Goal: Transaction & Acquisition: Purchase product/service

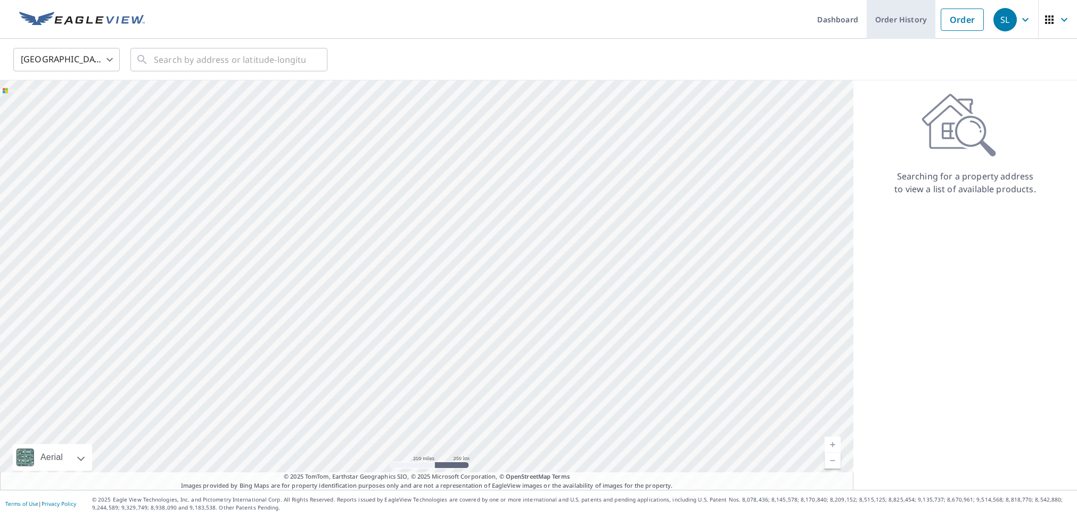
click at [899, 22] on link "Order History" at bounding box center [901, 19] width 69 height 39
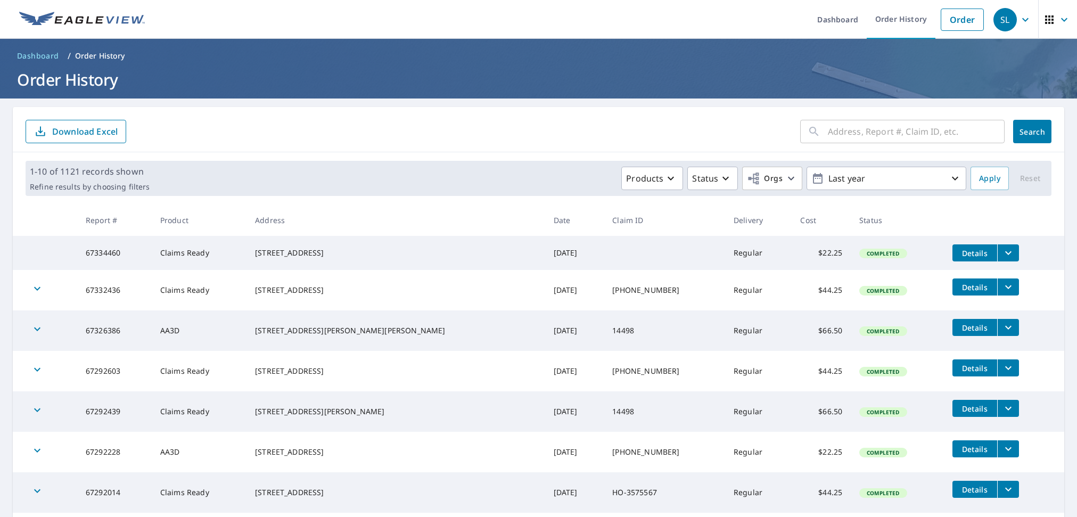
drag, startPoint x: 347, startPoint y: 263, endPoint x: 276, endPoint y: 246, distance: 72.2
click at [276, 246] on td "[STREET_ADDRESS]" at bounding box center [396, 253] width 298 height 34
copy div "[STREET_ADDRESS]"
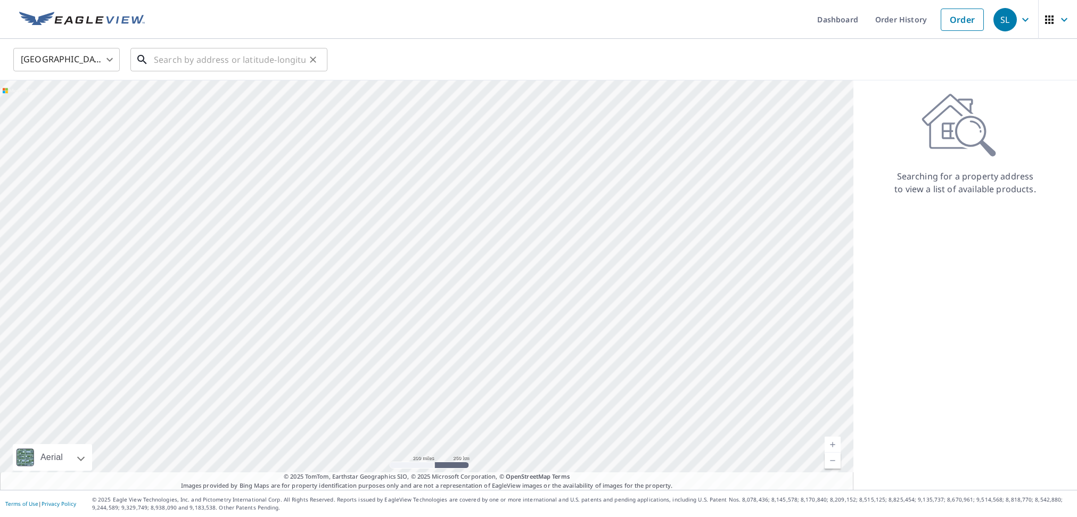
drag, startPoint x: 192, startPoint y: 63, endPoint x: 223, endPoint y: 63, distance: 30.9
click at [192, 63] on input "text" at bounding box center [230, 60] width 152 height 30
paste input "209 N COUNTRY CLUB DR LAKE WORTH FL, 33462-1113"
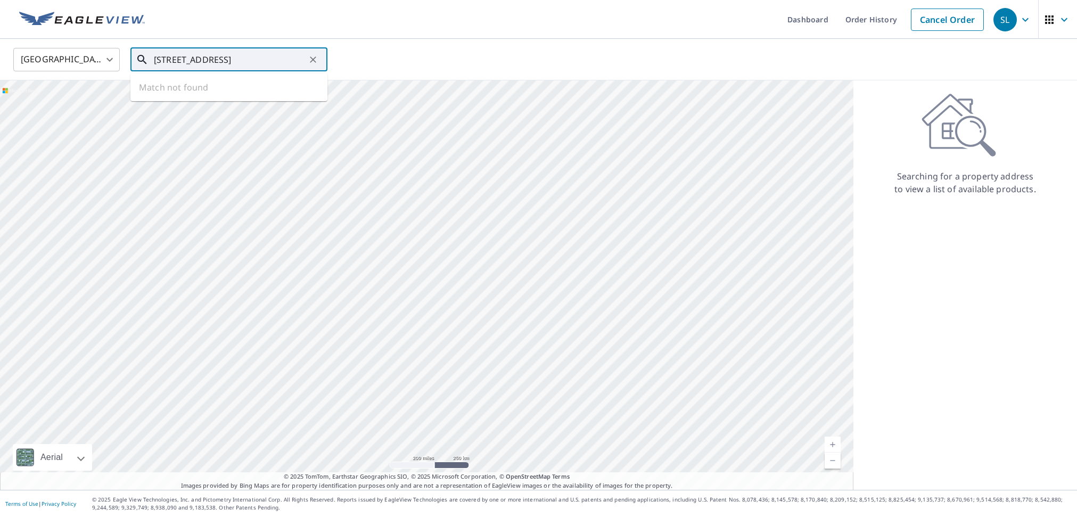
scroll to position [0, 71]
click at [249, 99] on p "Lake Worth, FL 33462" at bounding box center [235, 102] width 167 height 11
type input "209 N Country Club Dr Lake Worth, FL 33462"
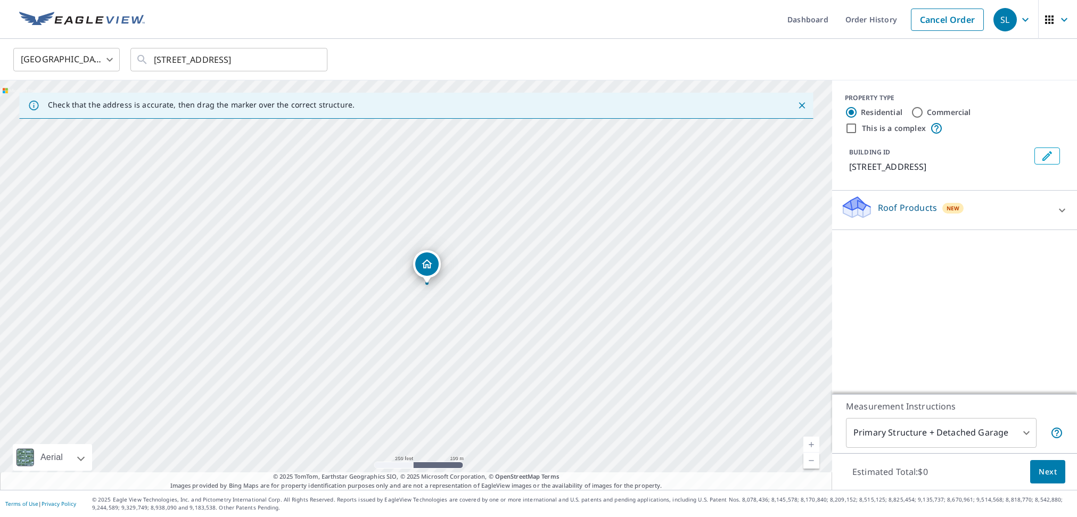
scroll to position [0, 0]
click at [845, 220] on icon at bounding box center [857, 207] width 32 height 25
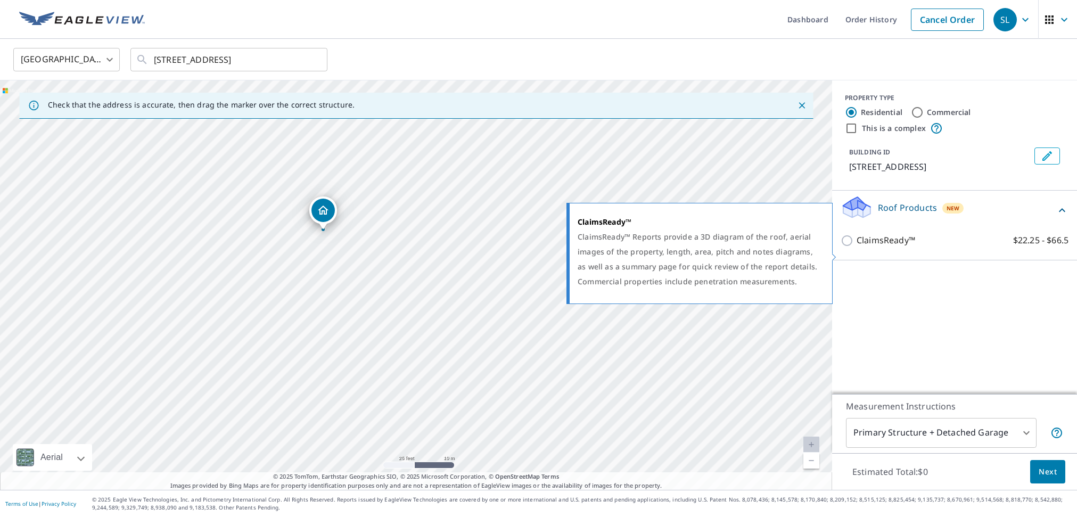
click at [844, 247] on input "ClaimsReady™ $22.25 - $66.5" at bounding box center [849, 240] width 16 height 13
checkbox input "true"
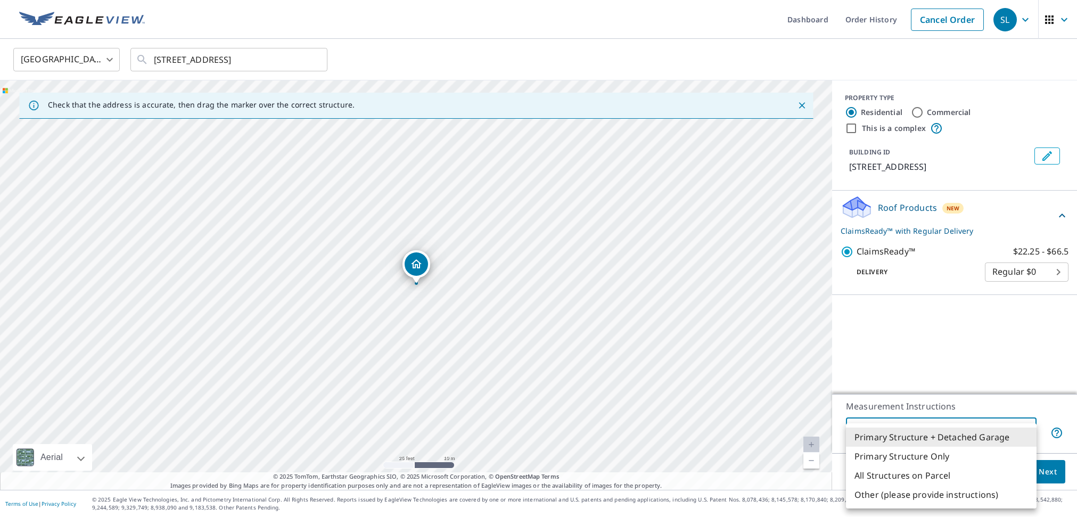
click at [971, 436] on body "SL SL Dashboard Order History Cancel Order SL United States US ​ 209 N Country …" at bounding box center [538, 258] width 1077 height 517
click at [973, 458] on li "Primary Structure Only" at bounding box center [941, 456] width 191 height 19
type input "2"
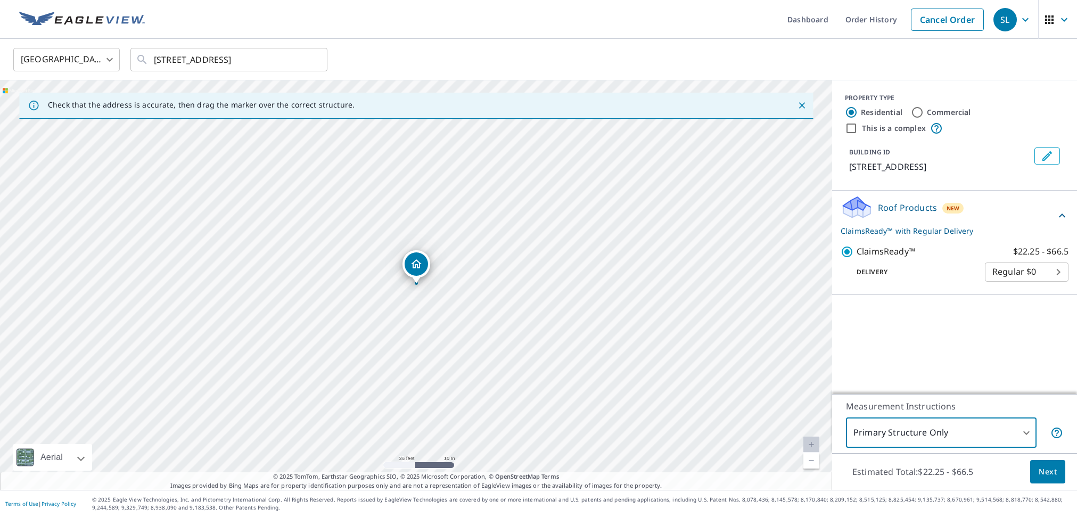
click at [1047, 478] on span "Next" at bounding box center [1048, 471] width 18 height 13
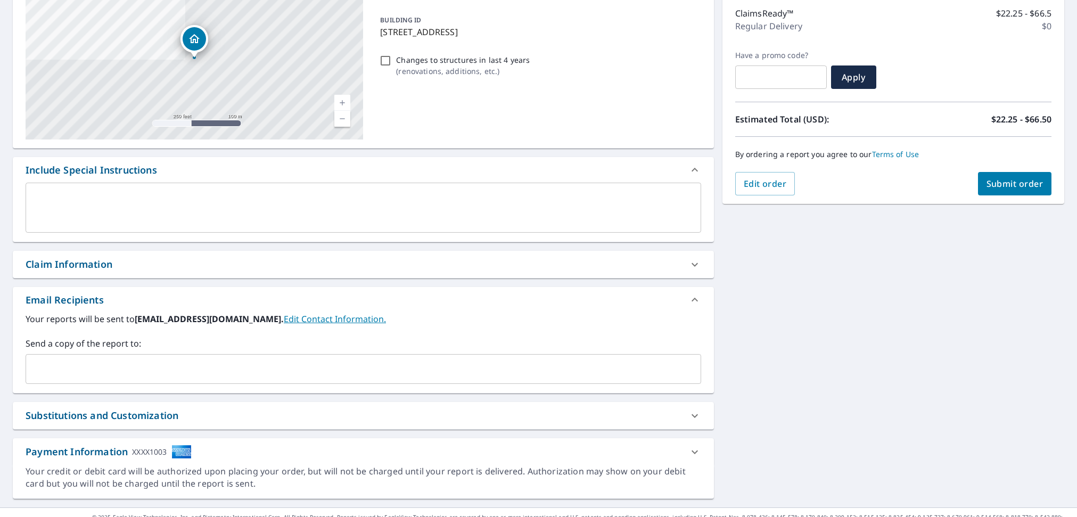
drag, startPoint x: 182, startPoint y: 290, endPoint x: 177, endPoint y: 281, distance: 10.2
click at [182, 290] on div "Email Recipients" at bounding box center [363, 300] width 701 height 26
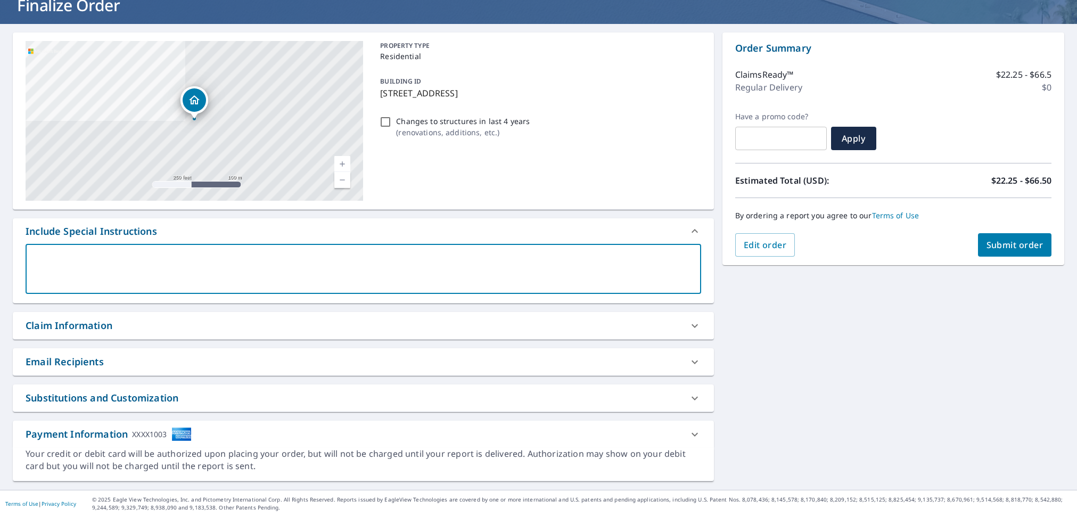
scroll to position [75, 0]
click at [165, 267] on textarea at bounding box center [363, 269] width 661 height 30
click at [182, 330] on div "Claim Information" at bounding box center [354, 325] width 657 height 14
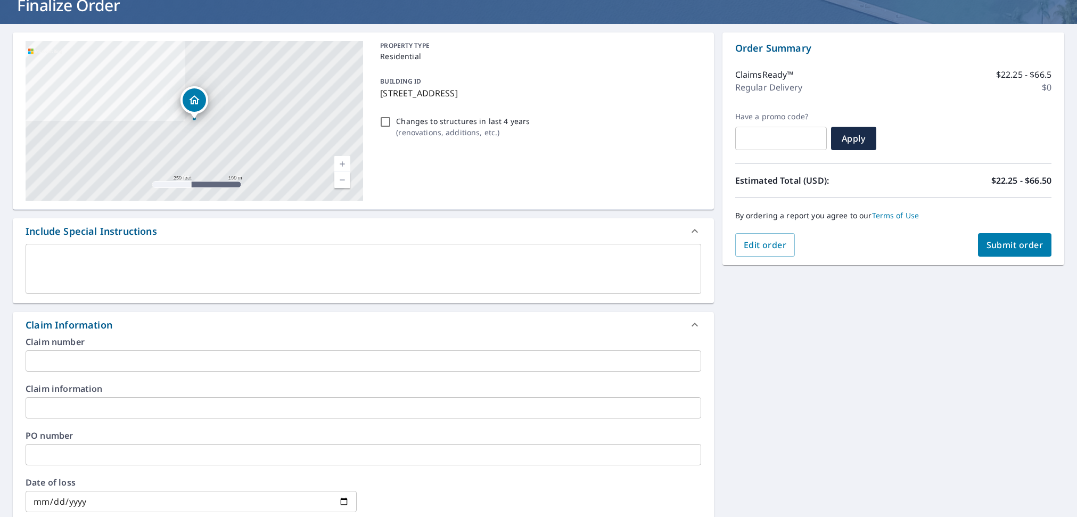
click at [203, 366] on input "text" at bounding box center [364, 360] width 676 height 21
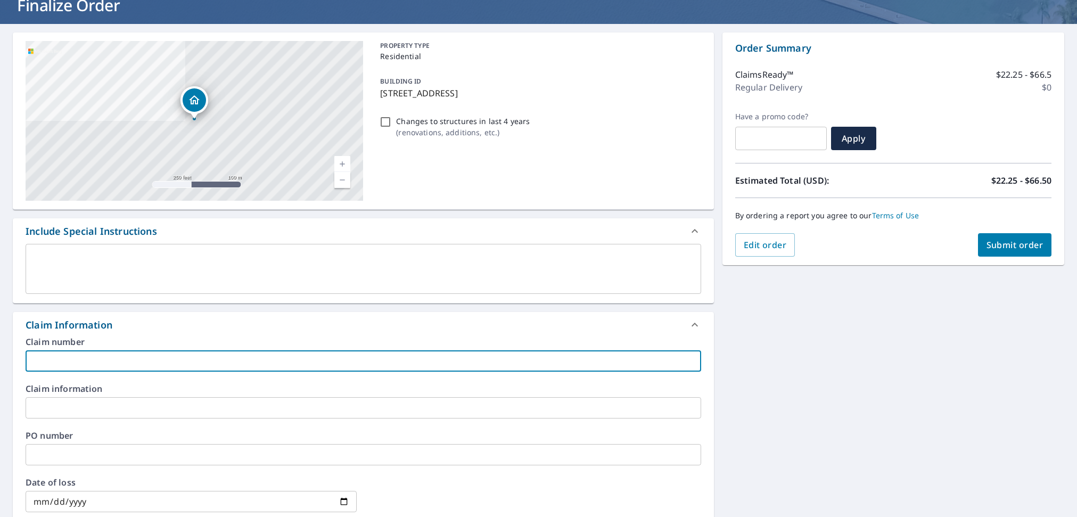
paste input "CH0525436670"
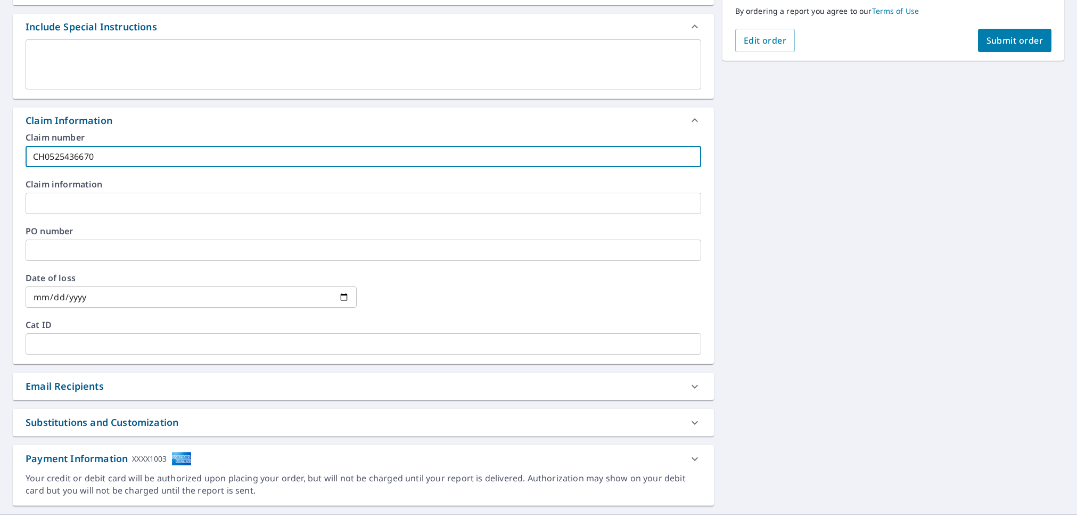
scroll to position [304, 0]
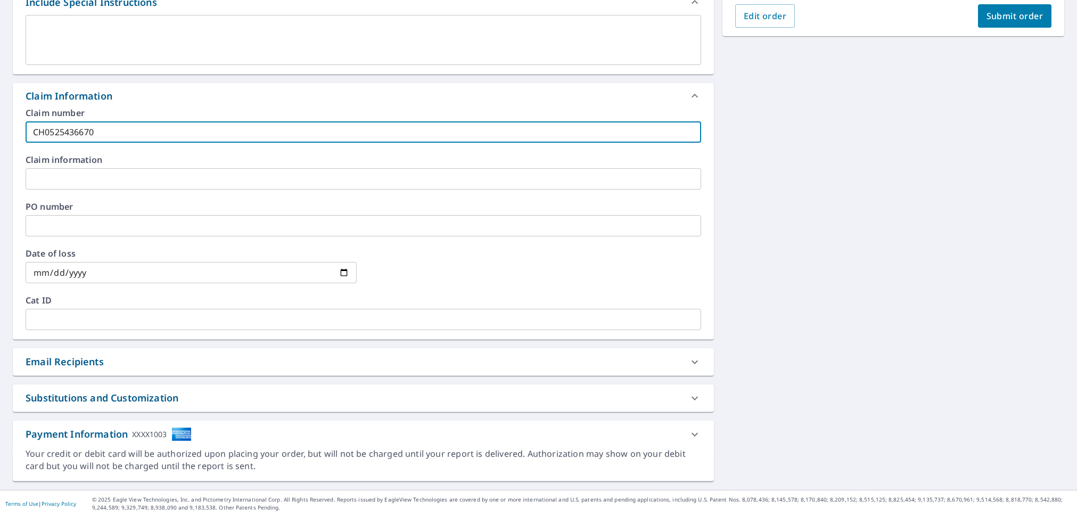
type input "CH0525436670"
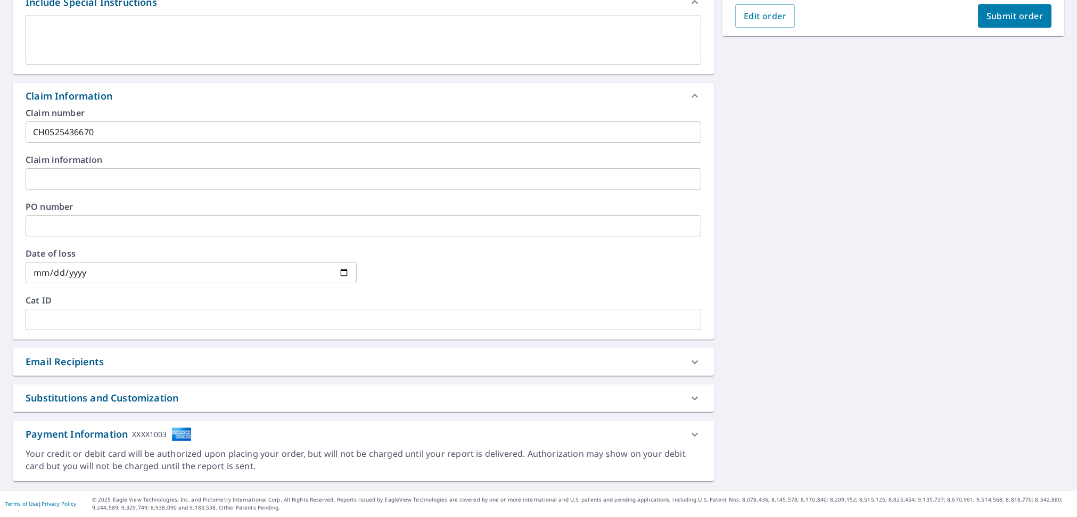
click at [93, 364] on div "Email Recipients" at bounding box center [65, 362] width 78 height 14
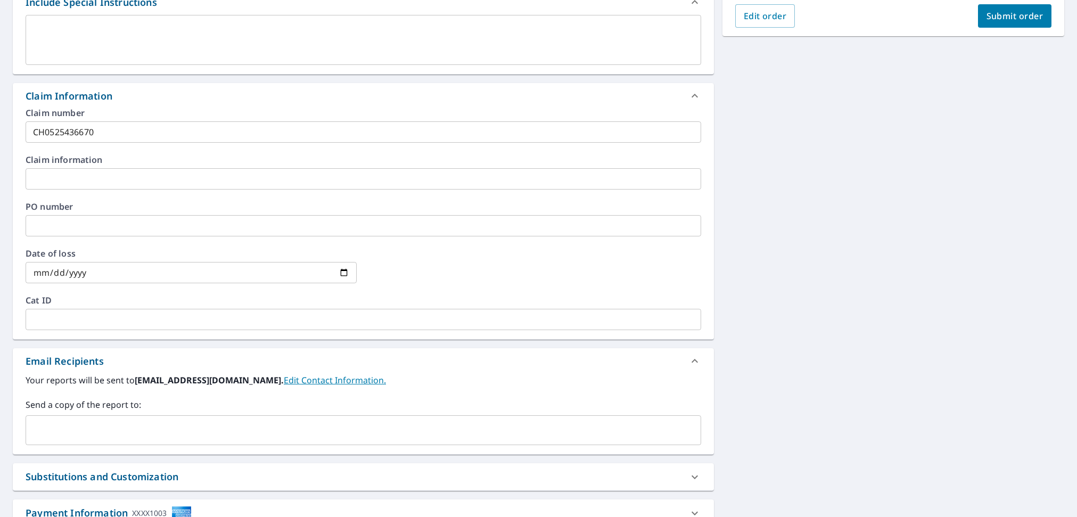
drag, startPoint x: 130, startPoint y: 399, endPoint x: 117, endPoint y: 417, distance: 22.2
click at [128, 401] on label "Send a copy of the report to:" at bounding box center [364, 404] width 676 height 13
click at [113, 425] on input "text" at bounding box center [355, 430] width 650 height 20
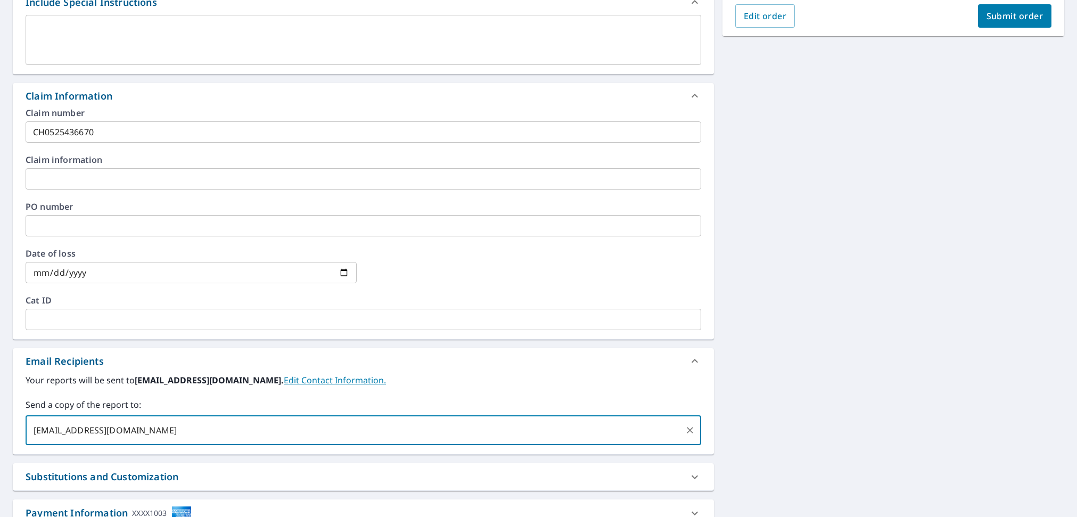
type input "docs@edgewoodeng.com"
click at [718, 294] on div "209 N Country Club Dr Lake Worth, FL 33462 Aerial Road A standard road map Aeri…" at bounding box center [538, 182] width 1077 height 774
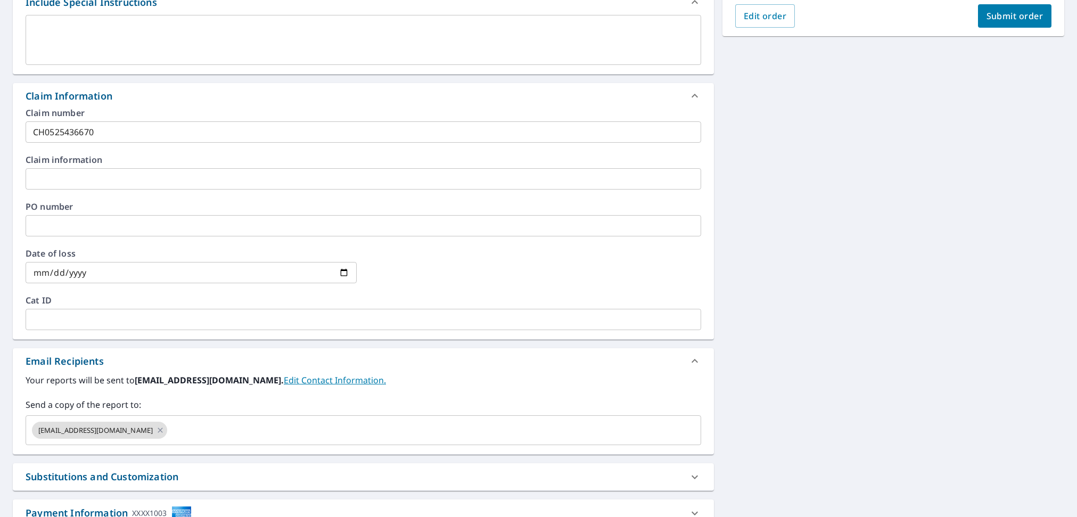
scroll to position [0, 0]
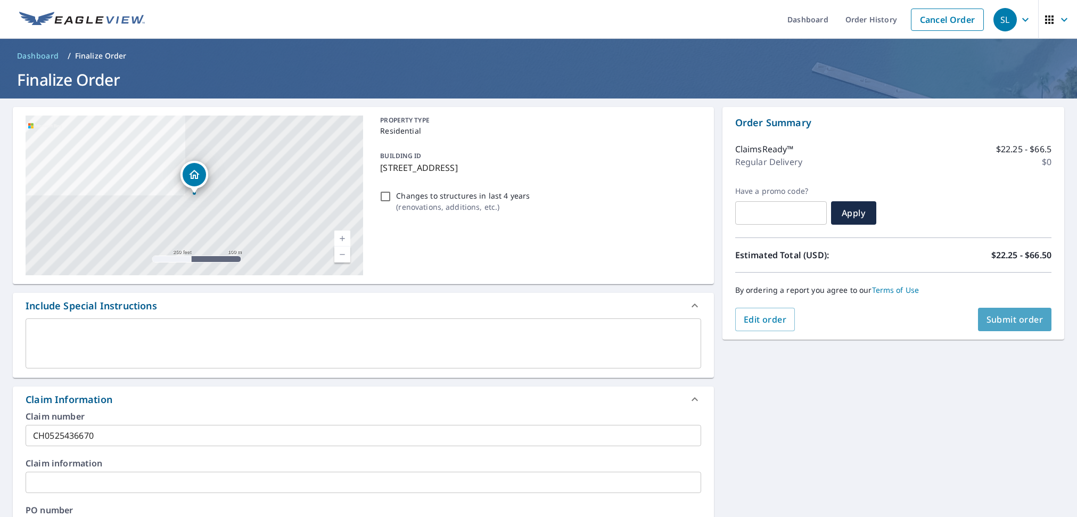
click at [1023, 321] on span "Submit order" at bounding box center [1015, 320] width 57 height 12
